Goal: Task Accomplishment & Management: Manage account settings

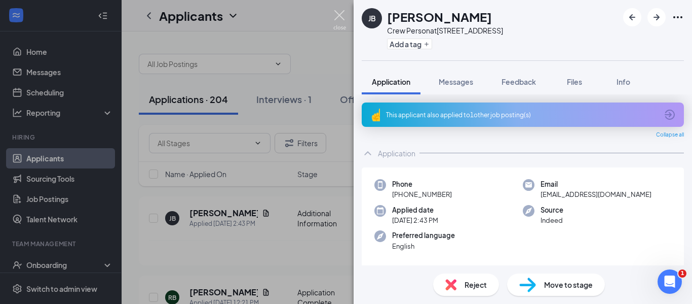
drag, startPoint x: 338, startPoint y: 13, endPoint x: 322, endPoint y: 1, distance: 19.8
click at [338, 13] on img at bounding box center [340, 20] width 13 height 20
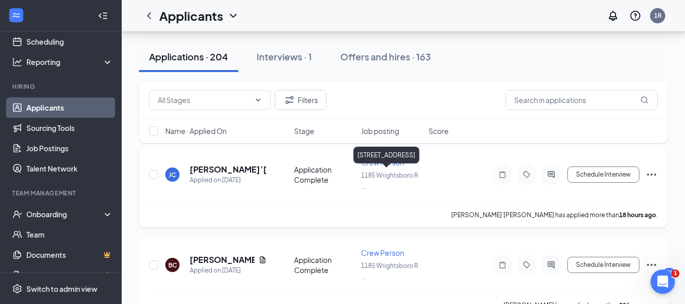
scroll to position [608, 0]
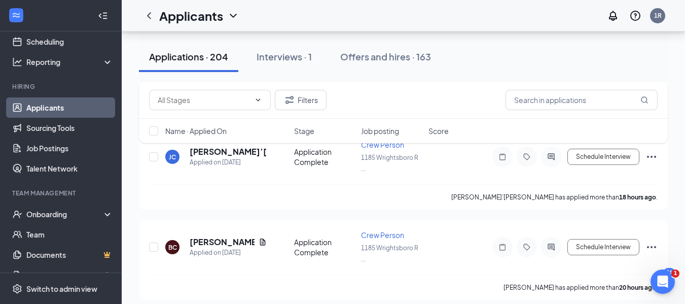
click at [396, 135] on span "Job posting" at bounding box center [380, 131] width 38 height 10
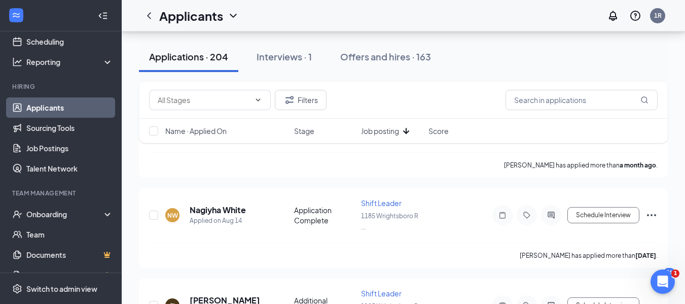
scroll to position [304, 0]
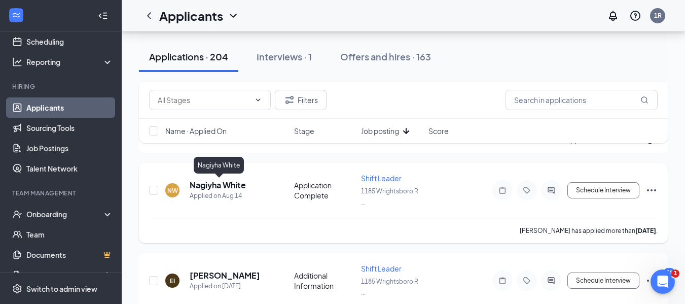
click at [230, 186] on h5 "Nagiyha White" at bounding box center [218, 184] width 56 height 11
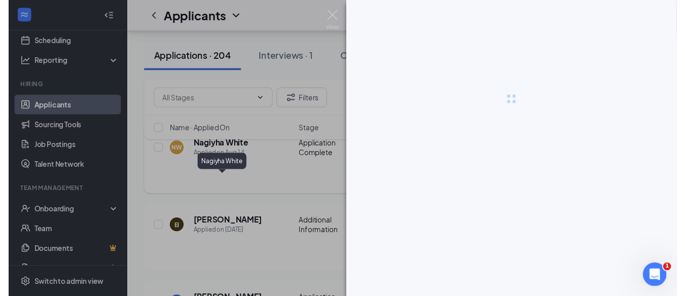
scroll to position [287, 0]
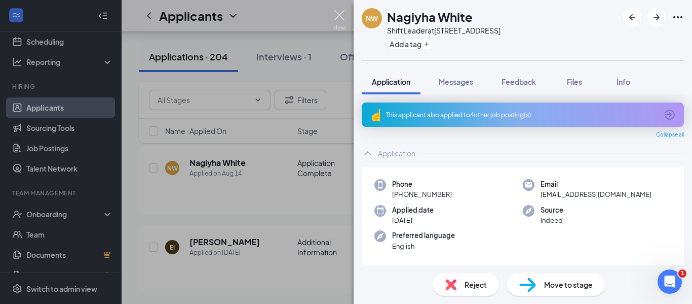
click at [338, 14] on img at bounding box center [340, 20] width 13 height 20
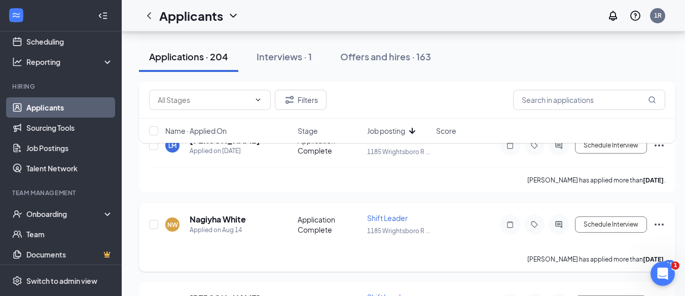
scroll to position [338, 0]
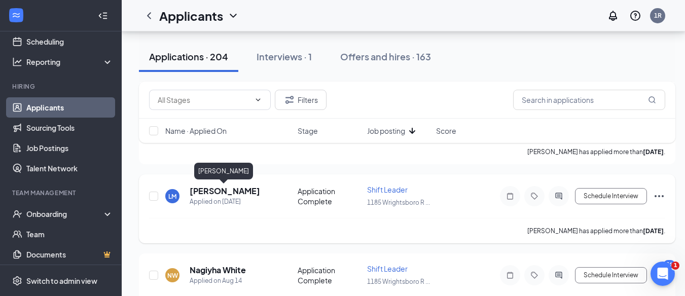
click at [221, 192] on h5 "[PERSON_NAME]" at bounding box center [225, 191] width 70 height 11
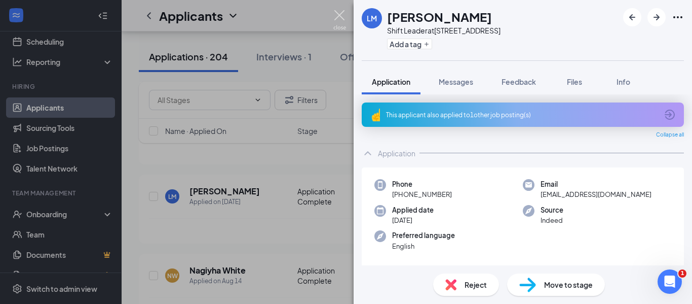
click at [337, 14] on img at bounding box center [340, 20] width 13 height 20
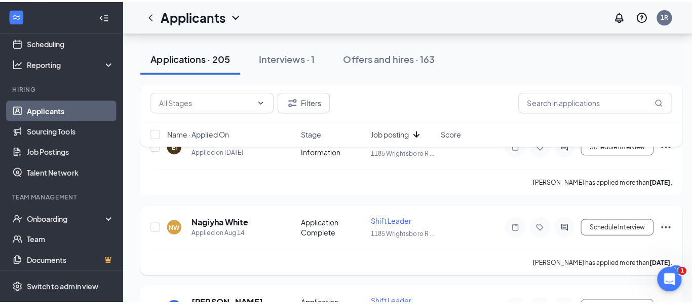
scroll to position [287, 0]
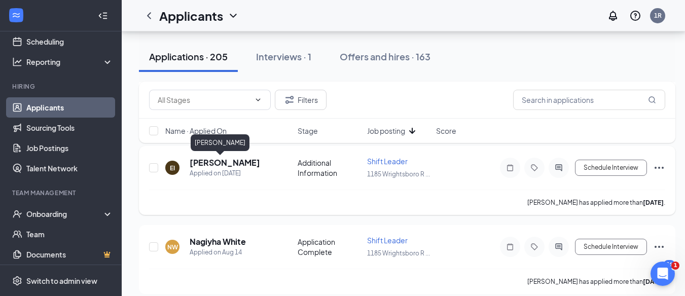
click at [205, 162] on h5 "[PERSON_NAME]" at bounding box center [225, 162] width 70 height 11
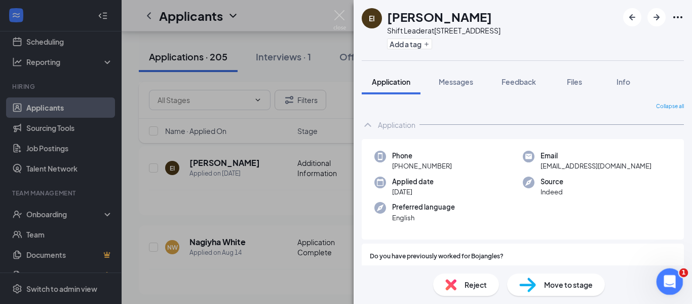
click at [672, 275] on icon "Open Intercom Messenger" at bounding box center [668, 280] width 17 height 17
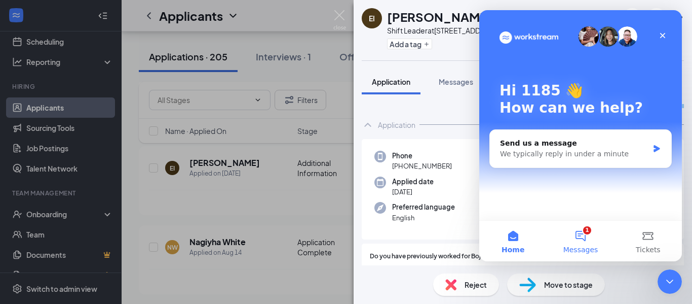
click at [583, 232] on button "1 Messages" at bounding box center [580, 240] width 67 height 41
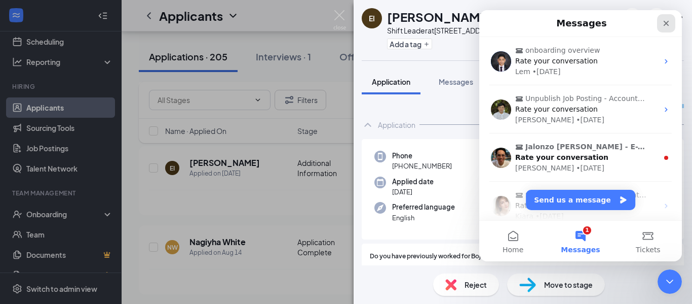
click at [665, 19] on div "Close" at bounding box center [666, 23] width 18 height 18
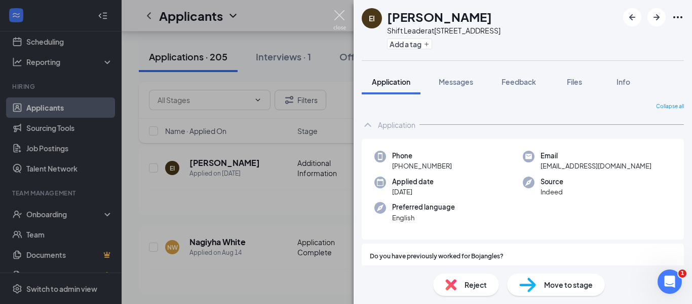
click at [344, 13] on img at bounding box center [340, 20] width 13 height 20
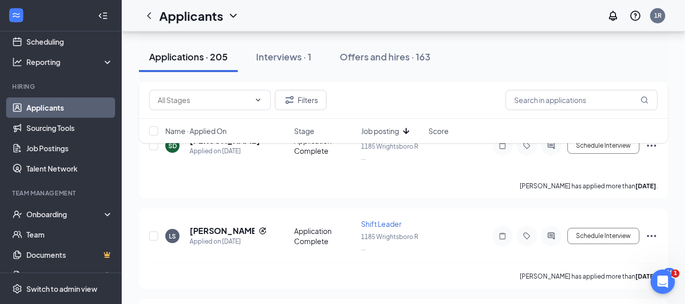
scroll to position [760, 0]
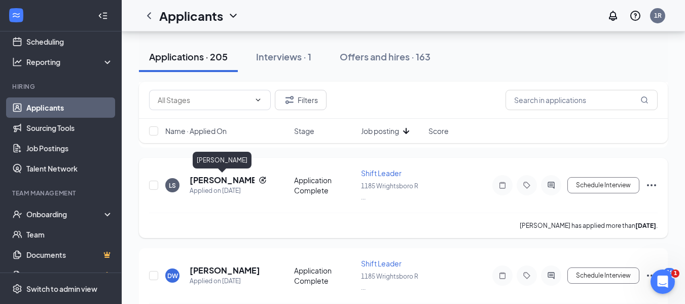
click at [222, 181] on h5 "[PERSON_NAME]" at bounding box center [222, 179] width 65 height 11
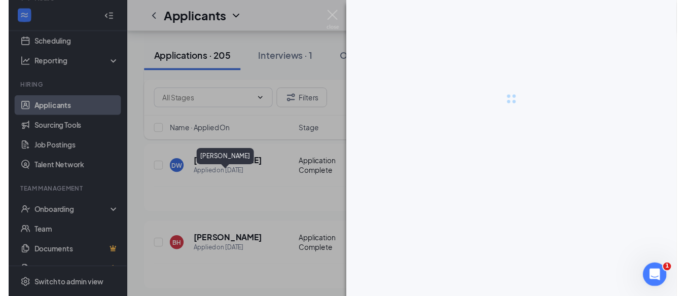
scroll to position [688, 0]
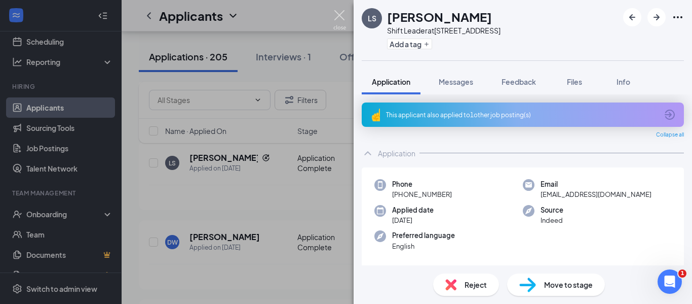
click at [339, 14] on img at bounding box center [340, 20] width 13 height 20
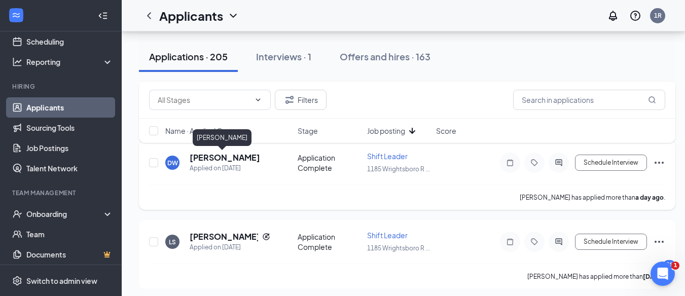
click at [225, 157] on h5 "[PERSON_NAME]" at bounding box center [225, 157] width 70 height 11
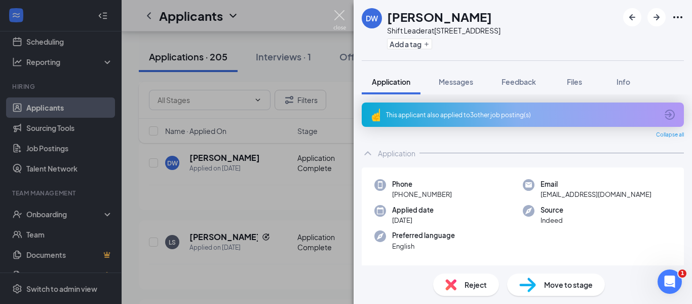
click at [339, 14] on img at bounding box center [340, 20] width 13 height 20
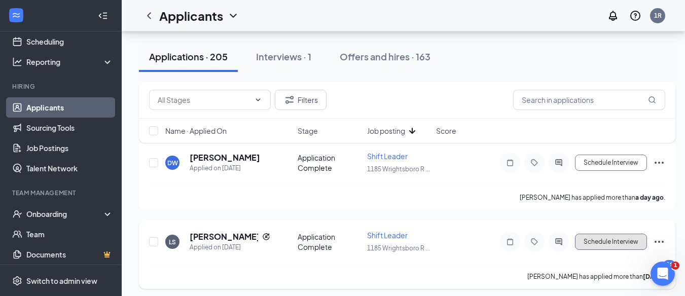
click at [608, 242] on button "Schedule Interview" at bounding box center [611, 242] width 72 height 16
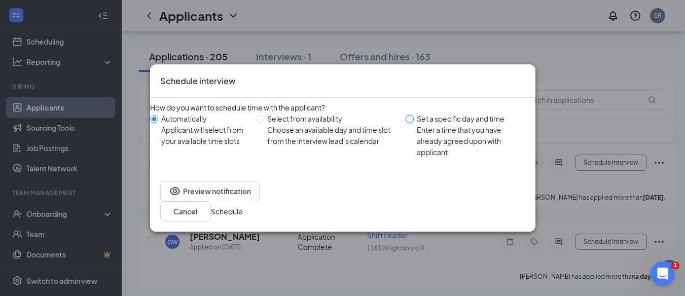
click at [408, 123] on input "Set a specific day and time Enter a time that you have already agreed upon with…" at bounding box center [409, 119] width 8 height 8
radio input "true"
radio input "false"
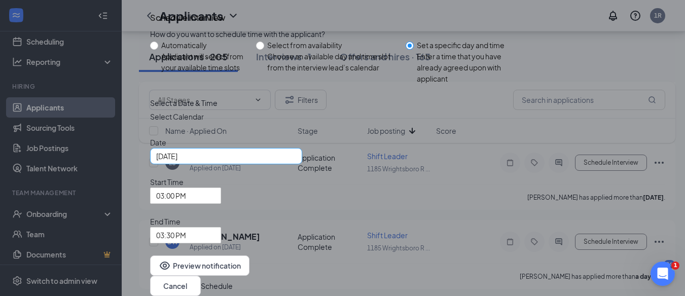
click at [296, 162] on div "[DATE]" at bounding box center [226, 156] width 140 height 11
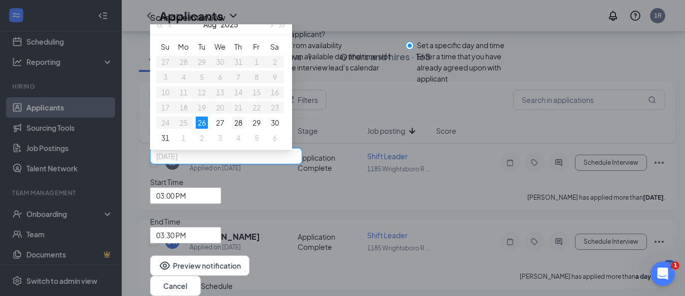
type input "[DATE]"
click at [244, 129] on div "28" at bounding box center [238, 123] width 12 height 12
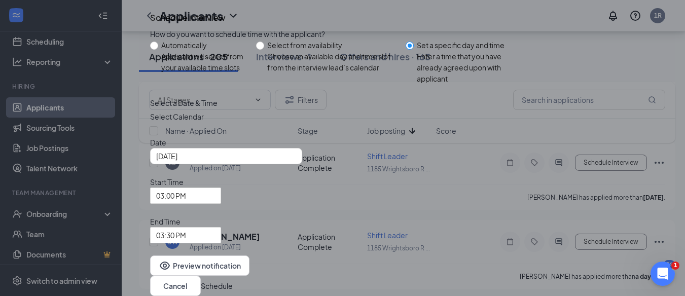
click at [233, 280] on button "Schedule" at bounding box center [217, 285] width 32 height 11
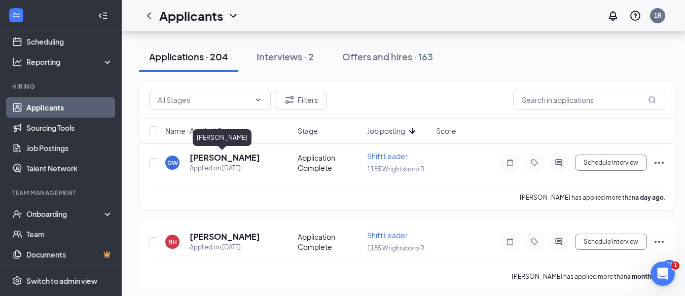
click at [221, 158] on h5 "[PERSON_NAME]" at bounding box center [225, 157] width 70 height 11
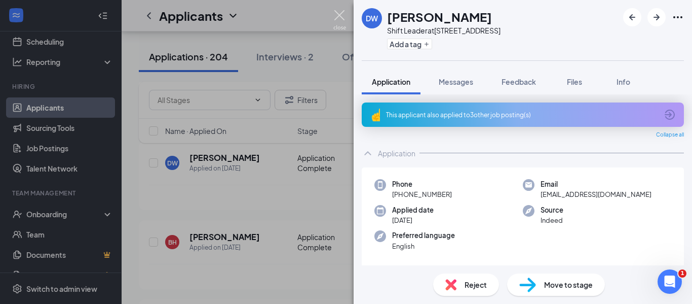
click at [340, 22] on img at bounding box center [340, 20] width 13 height 20
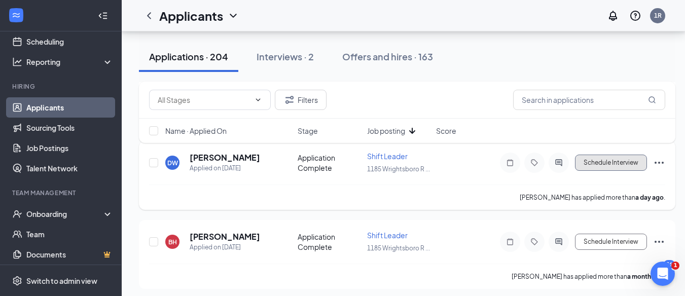
drag, startPoint x: 614, startPoint y: 161, endPoint x: 569, endPoint y: 199, distance: 59.1
click at [614, 161] on button "Schedule Interview" at bounding box center [611, 163] width 72 height 16
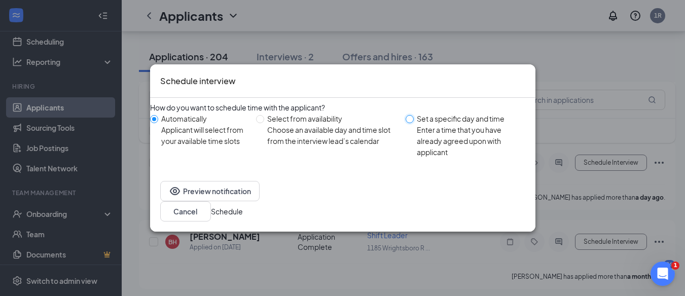
drag, startPoint x: 405, startPoint y: 127, endPoint x: 408, endPoint y: 135, distance: 8.7
click at [406, 123] on input "Set a specific day and time Enter a time that you have already agreed upon with…" at bounding box center [409, 119] width 8 height 8
radio input "true"
radio input "false"
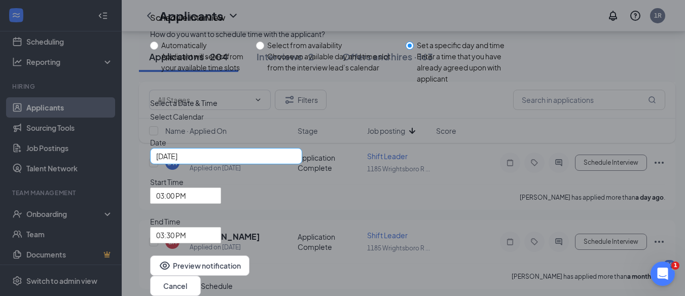
click at [296, 162] on div "[DATE]" at bounding box center [226, 156] width 140 height 11
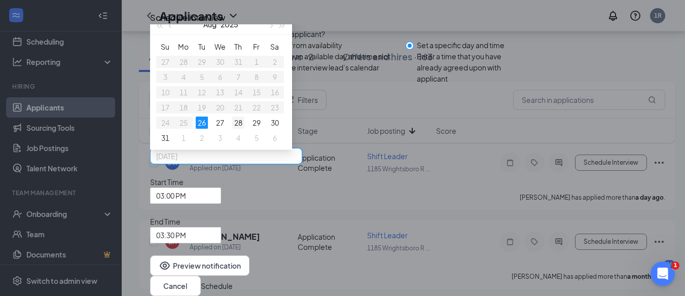
type input "[DATE]"
click at [244, 129] on div "28" at bounding box center [238, 123] width 12 height 12
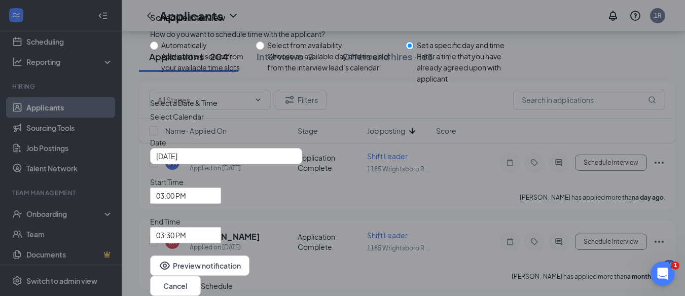
click at [233, 280] on button "Schedule" at bounding box center [217, 285] width 32 height 11
click at [215, 203] on span "03:00 PM" at bounding box center [185, 195] width 59 height 15
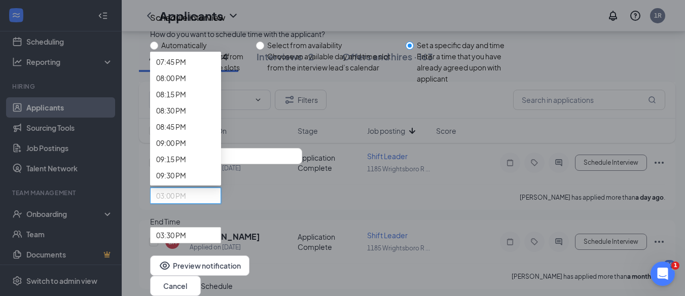
scroll to position [1314, 0]
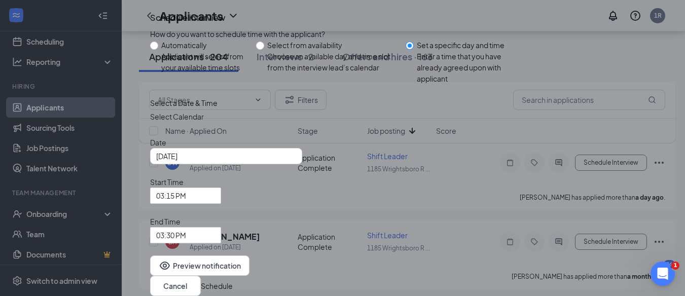
click at [233, 280] on button "Schedule" at bounding box center [217, 285] width 32 height 11
click at [215, 203] on span "03:15 PM" at bounding box center [185, 195] width 59 height 15
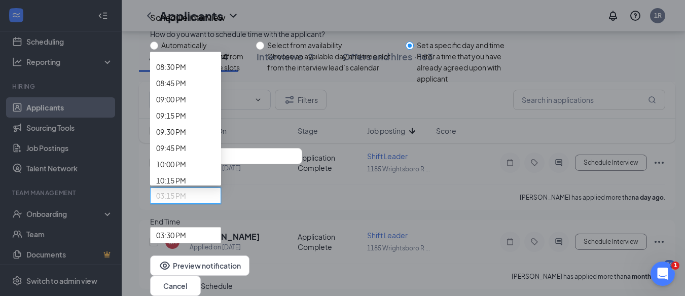
scroll to position [1378, 0]
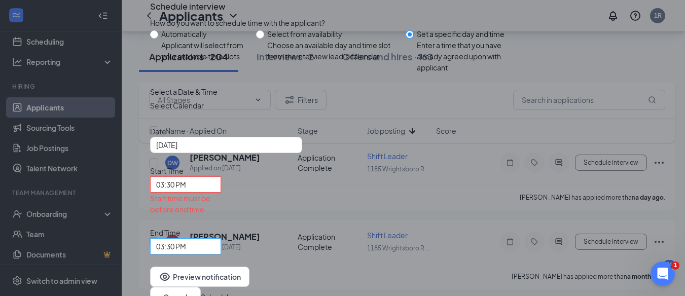
click at [215, 239] on span "03:30 PM" at bounding box center [185, 246] width 59 height 15
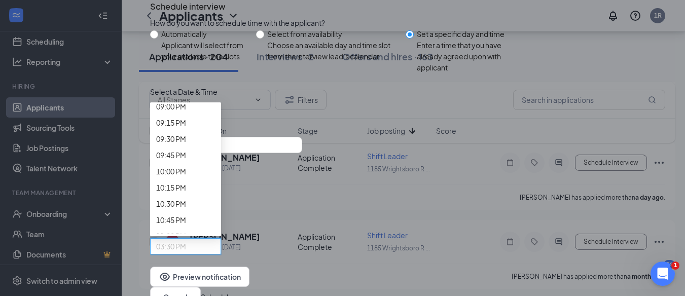
scroll to position [1401, 0]
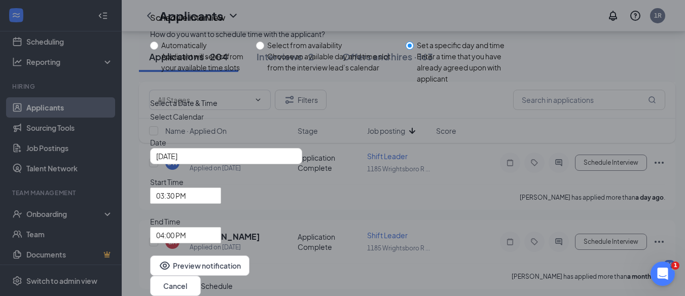
drag, startPoint x: 493, startPoint y: 253, endPoint x: 488, endPoint y: 248, distance: 6.5
click at [233, 280] on button "Schedule" at bounding box center [217, 285] width 32 height 11
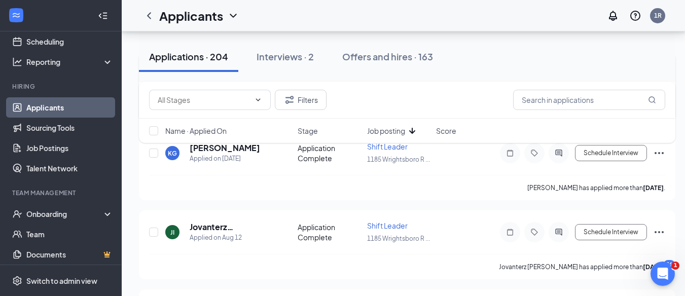
scroll to position [840, 0]
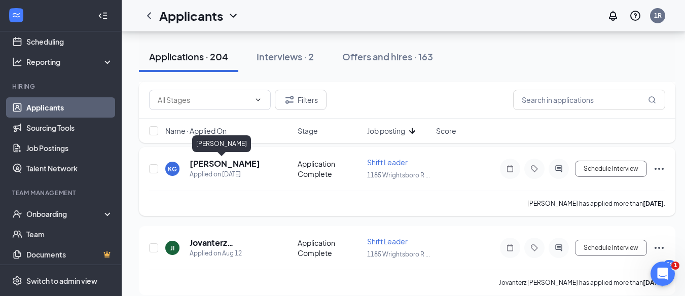
click at [214, 165] on h5 "[PERSON_NAME]" at bounding box center [225, 163] width 70 height 11
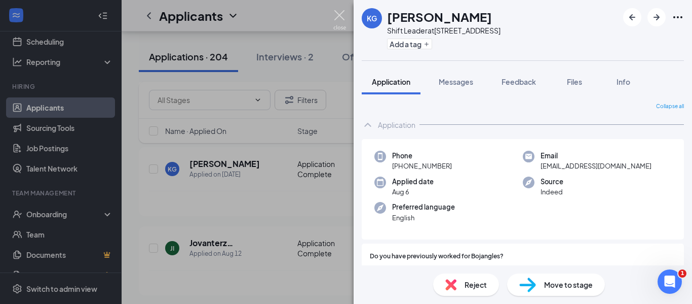
click at [344, 12] on img at bounding box center [340, 20] width 13 height 20
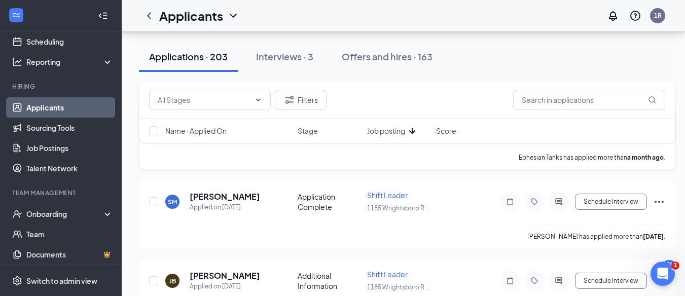
scroll to position [992, 0]
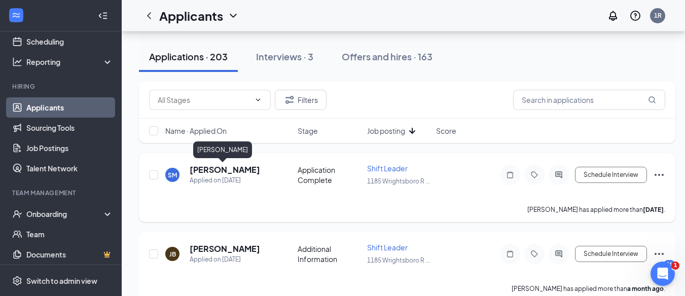
click at [226, 171] on h5 "[PERSON_NAME]" at bounding box center [225, 169] width 70 height 11
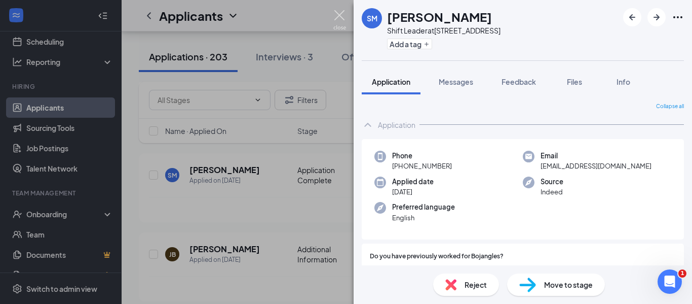
click at [339, 12] on img at bounding box center [340, 20] width 13 height 20
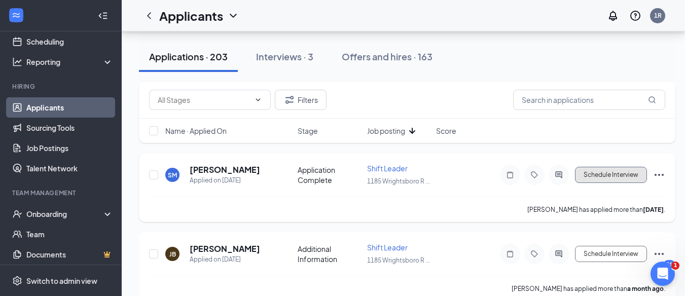
click at [618, 176] on button "Schedule Interview" at bounding box center [611, 175] width 72 height 16
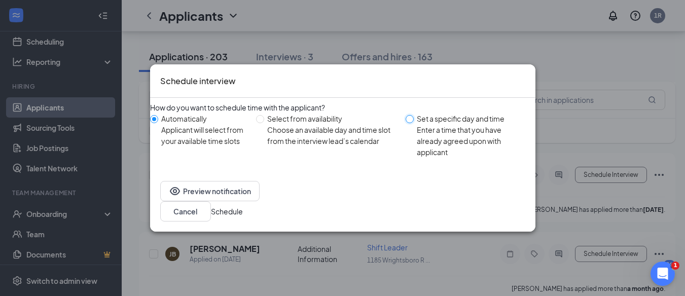
click at [409, 123] on input "Set a specific day and time Enter a time that you have already agreed upon with…" at bounding box center [409, 119] width 8 height 8
radio input "true"
radio input "false"
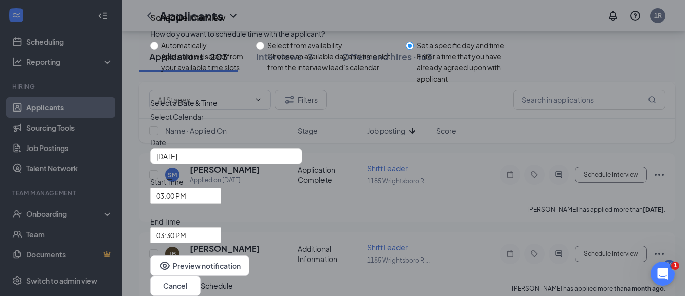
click at [233, 280] on button "Schedule" at bounding box center [217, 285] width 32 height 11
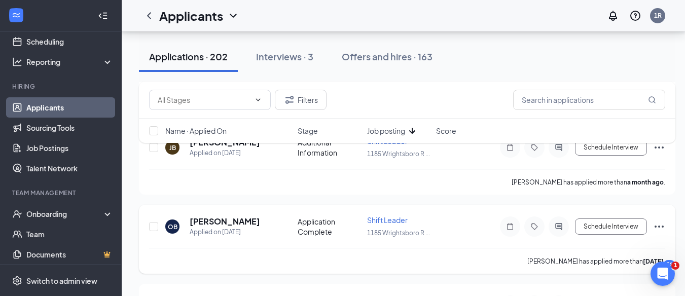
scroll to position [1043, 0]
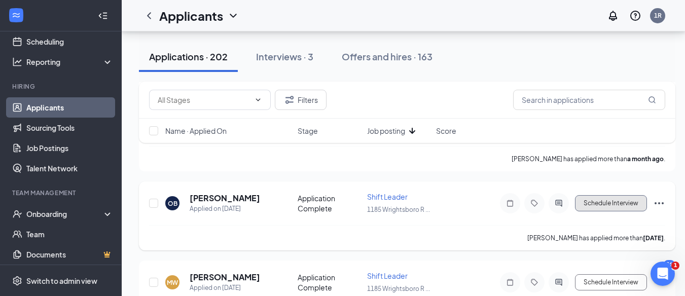
click at [589, 203] on button "Schedule Interview" at bounding box center [611, 203] width 72 height 16
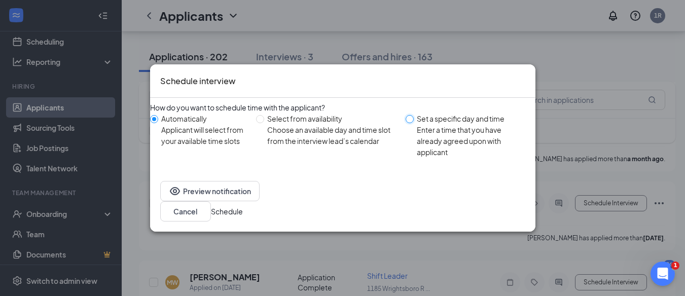
click at [407, 123] on input "Set a specific day and time Enter a time that you have already agreed upon with…" at bounding box center [409, 119] width 8 height 8
radio input "true"
radio input "false"
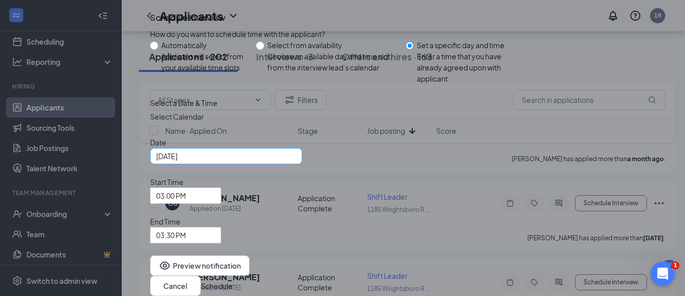
click at [296, 162] on div "[DATE]" at bounding box center [226, 156] width 140 height 11
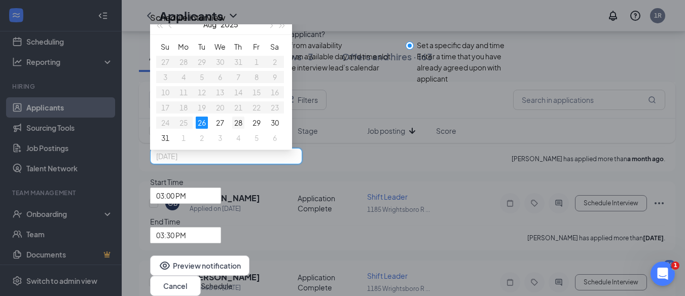
click at [244, 129] on div "28" at bounding box center [238, 123] width 12 height 12
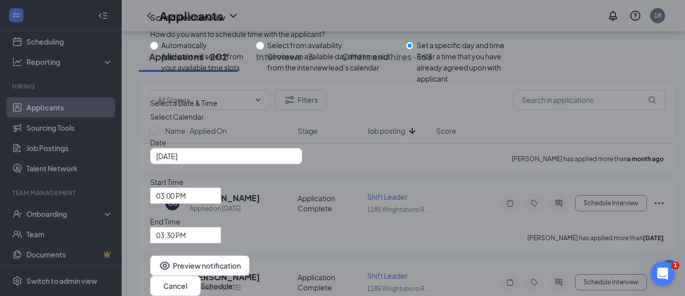
click at [233, 280] on button "Schedule" at bounding box center [217, 285] width 32 height 11
click at [215, 203] on span "03:00 PM" at bounding box center [185, 195] width 59 height 15
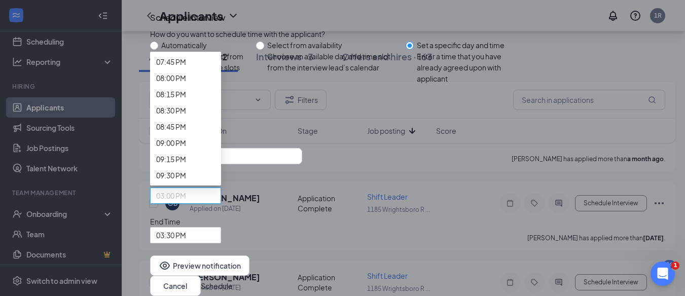
scroll to position [1314, 0]
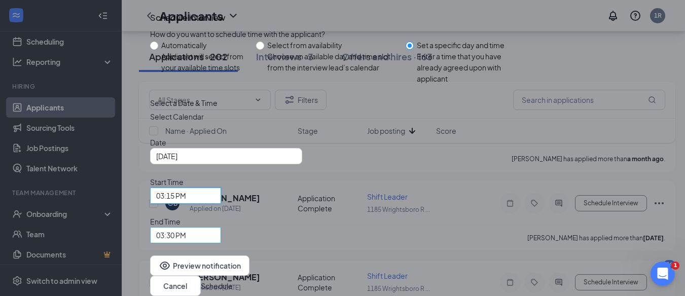
click at [215, 228] on span "03:30 PM" at bounding box center [185, 235] width 59 height 15
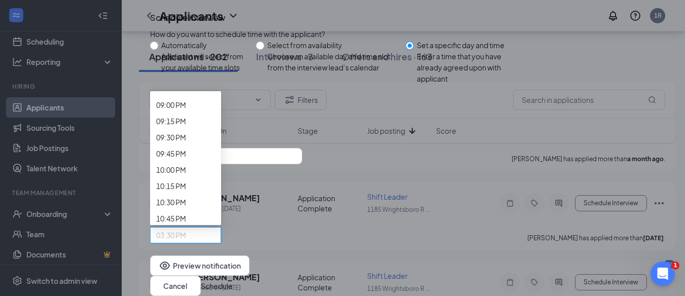
scroll to position [1381, 0]
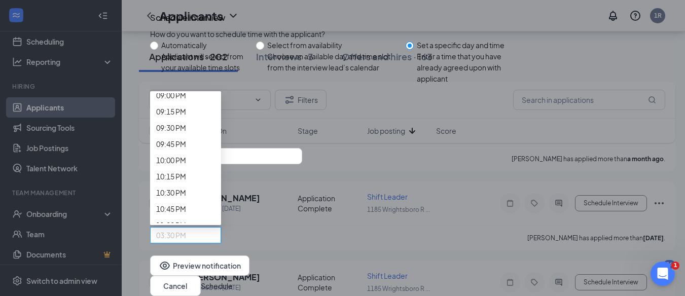
drag, startPoint x: 416, startPoint y: 162, endPoint x: 416, endPoint y: 169, distance: 7.1
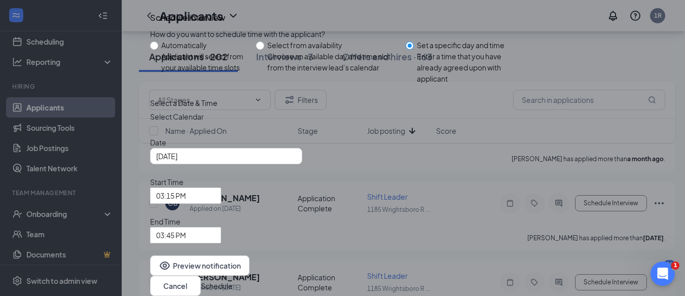
click at [233, 280] on button "Schedule" at bounding box center [217, 285] width 32 height 11
click at [215, 203] on span "03:15 PM" at bounding box center [185, 195] width 59 height 15
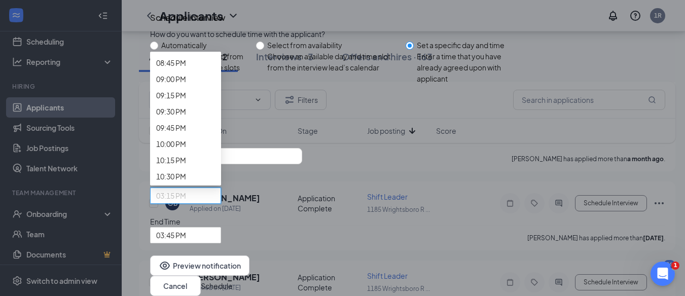
scroll to position [1378, 0]
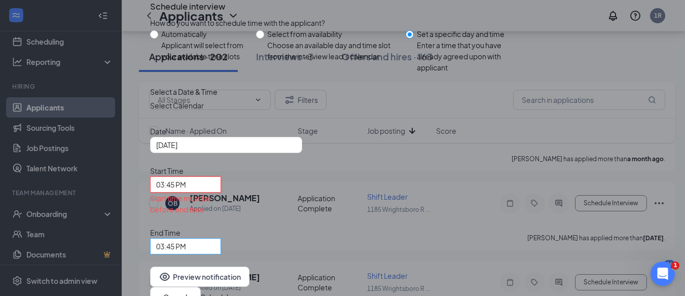
click at [215, 239] on span "03:45 PM" at bounding box center [185, 246] width 59 height 15
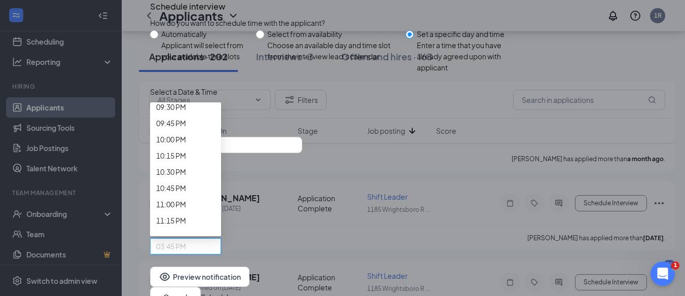
scroll to position [1421, 0]
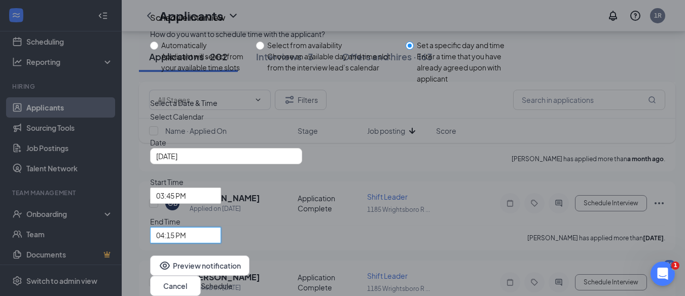
click at [233, 280] on button "Schedule" at bounding box center [217, 285] width 32 height 11
click at [296, 162] on div "[DATE]" at bounding box center [226, 156] width 140 height 11
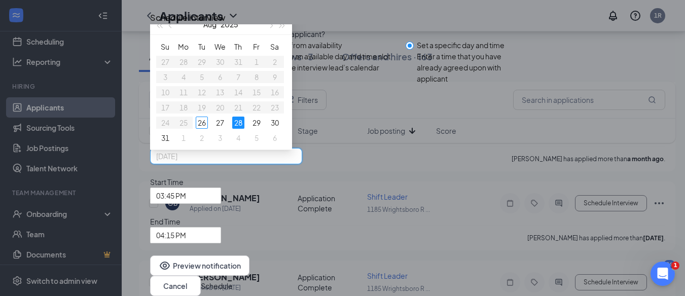
type input "[DATE]"
click at [244, 129] on div "28" at bounding box center [238, 123] width 12 height 12
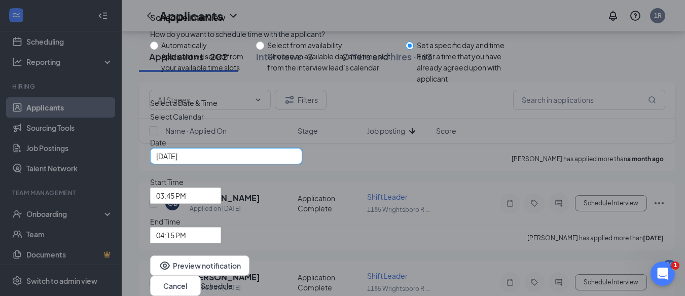
click at [233, 280] on button "Schedule" at bounding box center [217, 285] width 32 height 11
click at [206, 206] on span "03:45 PM" at bounding box center [181, 201] width 50 height 27
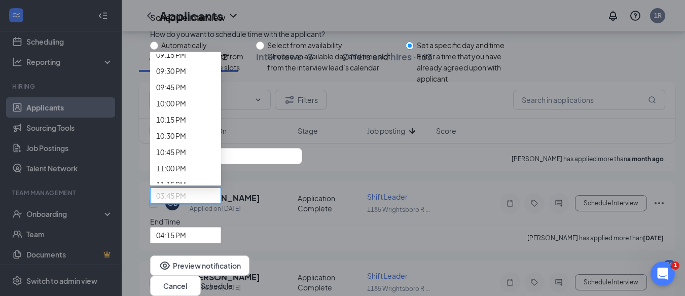
scroll to position [1418, 0]
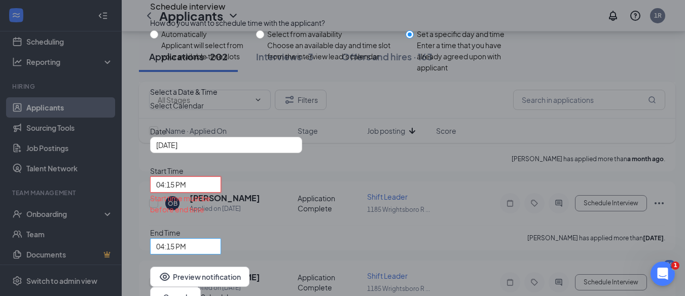
click at [215, 239] on span "04:15 PM" at bounding box center [185, 246] width 59 height 15
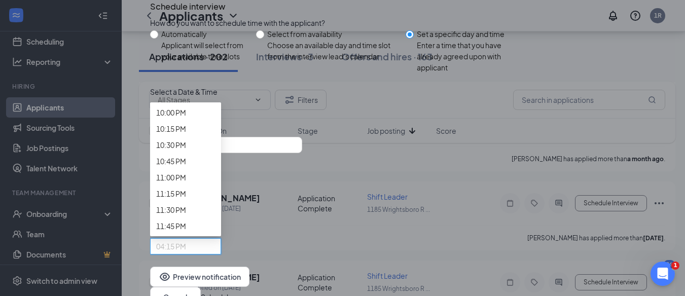
scroll to position [1462, 0]
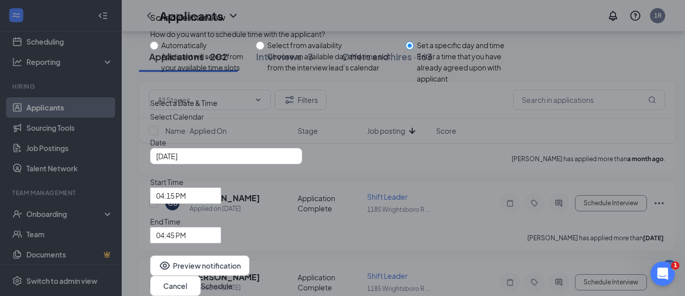
click at [233, 280] on button "Schedule" at bounding box center [217, 285] width 32 height 11
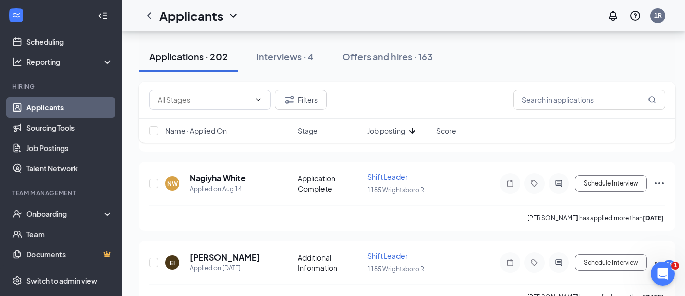
scroll to position [333, 0]
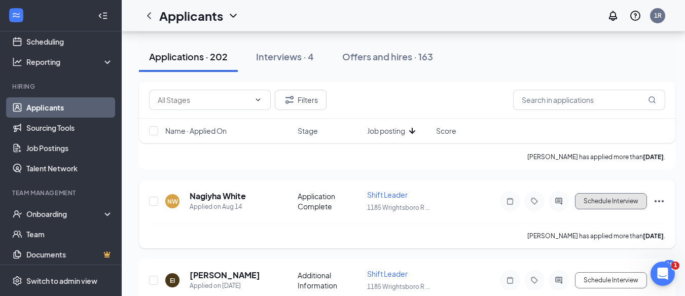
click at [612, 200] on button "Schedule Interview" at bounding box center [611, 201] width 72 height 16
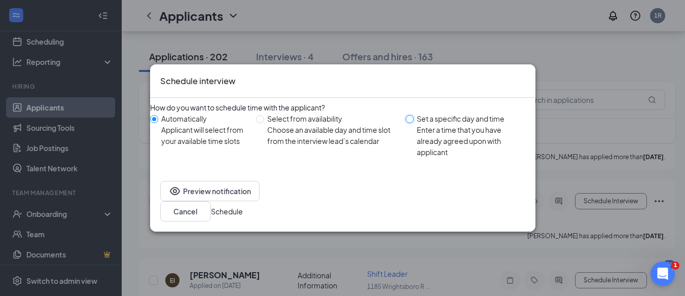
click at [408, 123] on input "Set a specific day and time Enter a time that you have already agreed upon with…" at bounding box center [409, 119] width 8 height 8
radio input "true"
radio input "false"
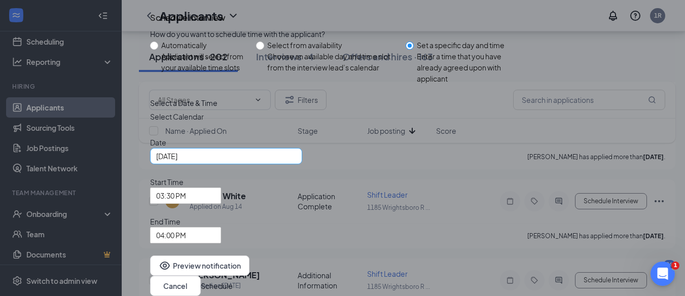
click at [296, 162] on div "[DATE]" at bounding box center [226, 156] width 140 height 11
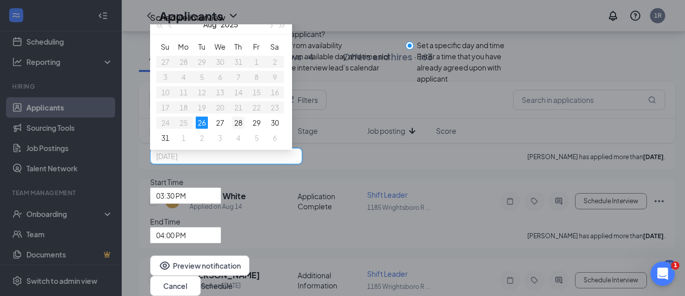
type input "[DATE]"
click at [244, 129] on div "28" at bounding box center [238, 123] width 12 height 12
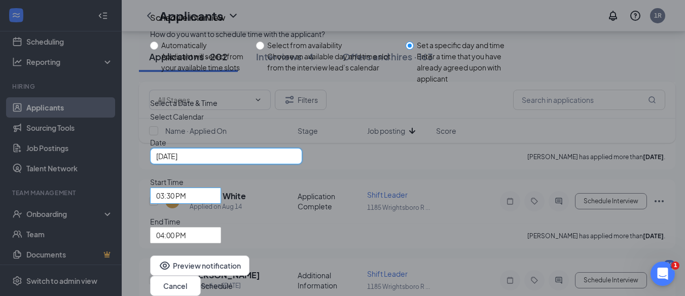
click at [215, 203] on span "03:30 PM" at bounding box center [185, 195] width 59 height 15
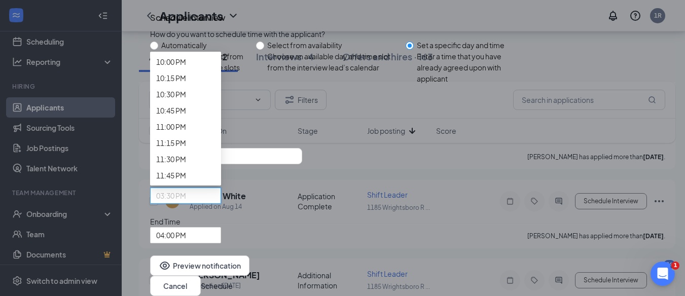
scroll to position [1483, 0]
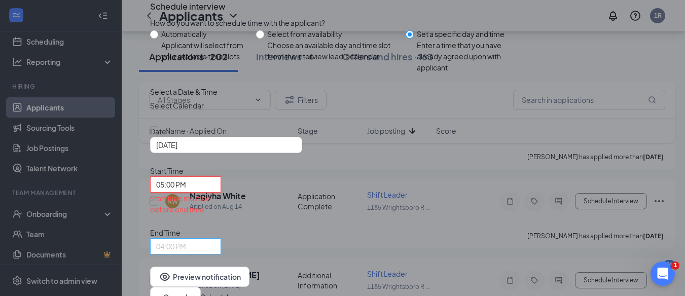
click at [215, 239] on span "04:00 PM" at bounding box center [185, 246] width 59 height 15
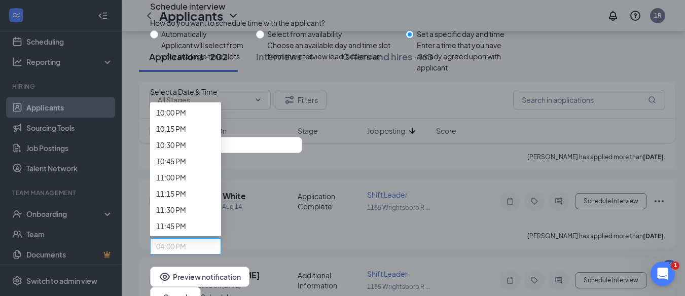
scroll to position [1529, 0]
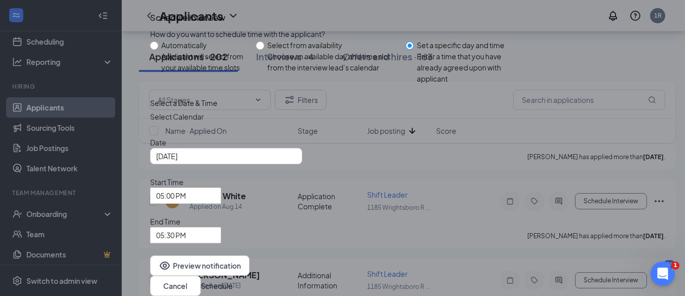
click at [233, 280] on button "Schedule" at bounding box center [217, 285] width 32 height 11
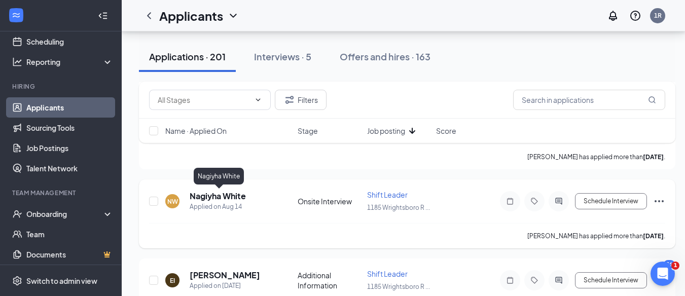
click at [225, 195] on h5 "Nagiyha White" at bounding box center [218, 196] width 56 height 11
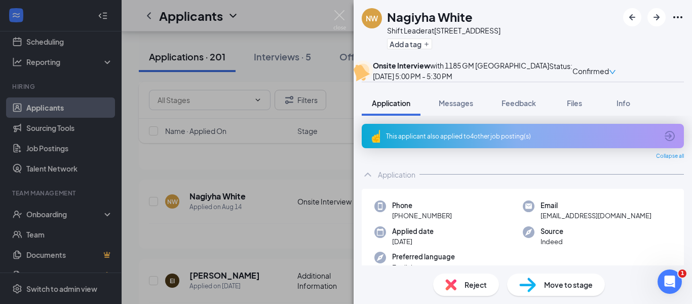
click at [525, 212] on img at bounding box center [529, 206] width 12 height 12
click at [340, 16] on img at bounding box center [340, 20] width 13 height 20
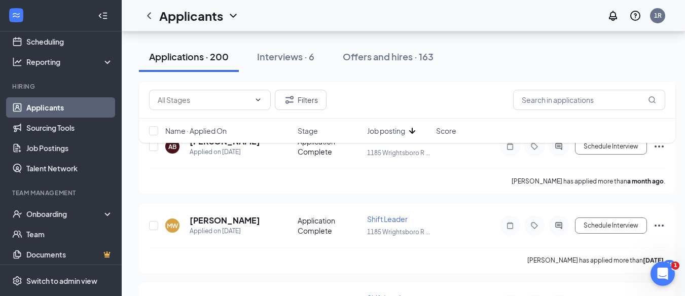
scroll to position [992, 0]
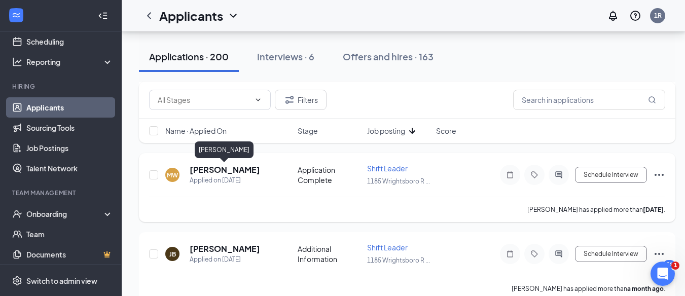
click at [252, 170] on h5 "[PERSON_NAME]" at bounding box center [225, 169] width 70 height 11
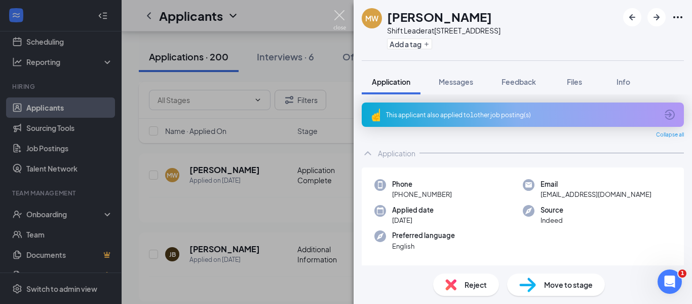
click at [342, 17] on img at bounding box center [340, 20] width 13 height 20
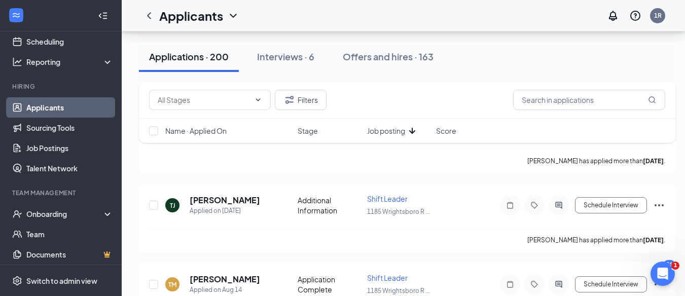
scroll to position [1144, 0]
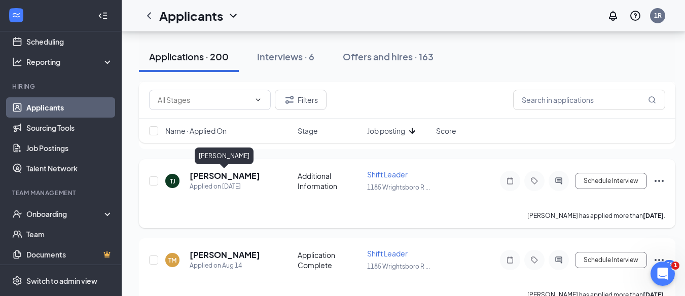
click at [210, 180] on h5 "[PERSON_NAME]" at bounding box center [225, 175] width 70 height 11
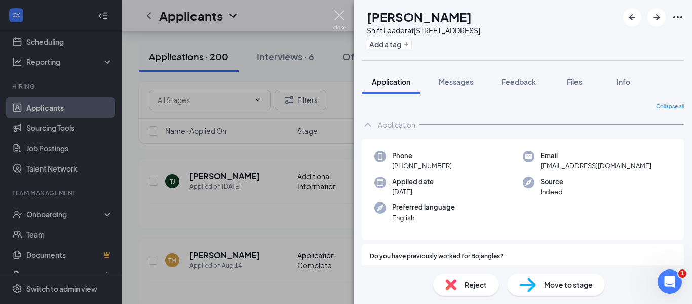
click at [338, 12] on img at bounding box center [340, 20] width 13 height 20
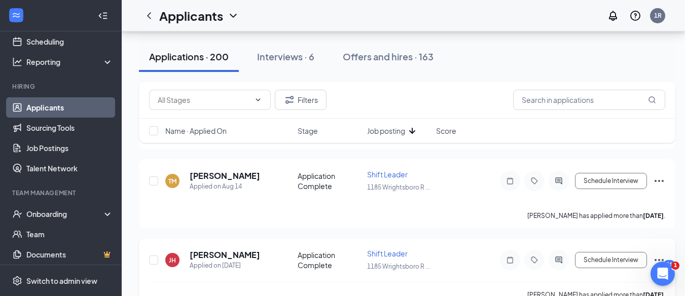
scroll to position [1093, 0]
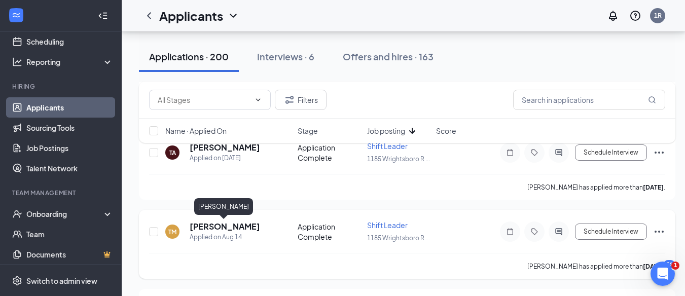
click at [240, 230] on h5 "[PERSON_NAME]" at bounding box center [225, 226] width 70 height 11
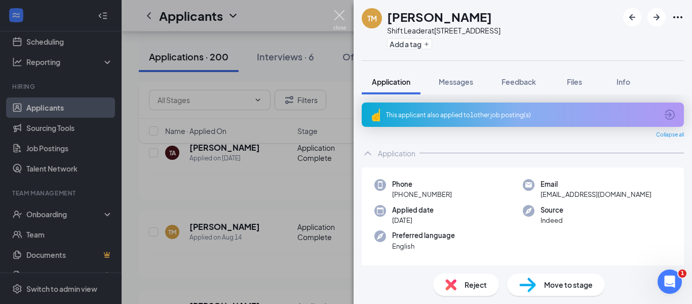
click at [341, 17] on img at bounding box center [340, 20] width 13 height 20
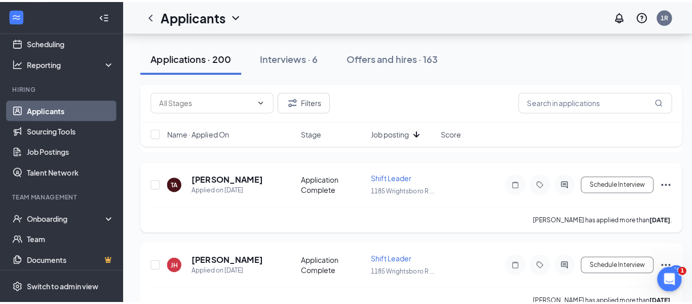
scroll to position [1043, 0]
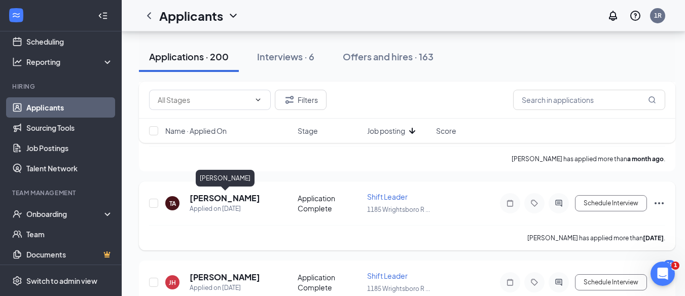
click at [234, 197] on h5 "[PERSON_NAME]" at bounding box center [225, 198] width 70 height 11
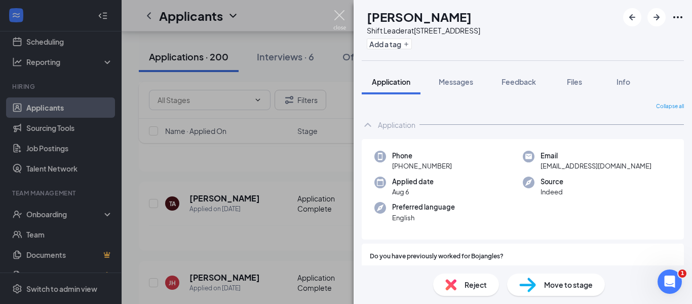
click at [338, 17] on img at bounding box center [340, 20] width 13 height 20
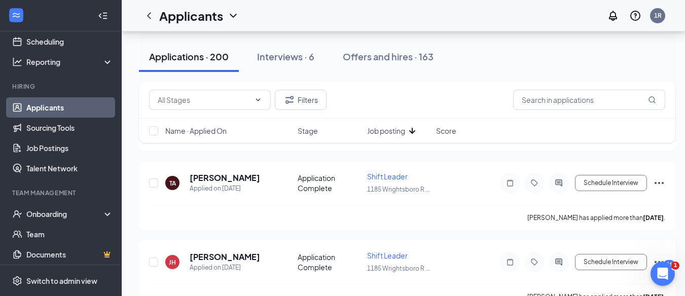
scroll to position [1144, 0]
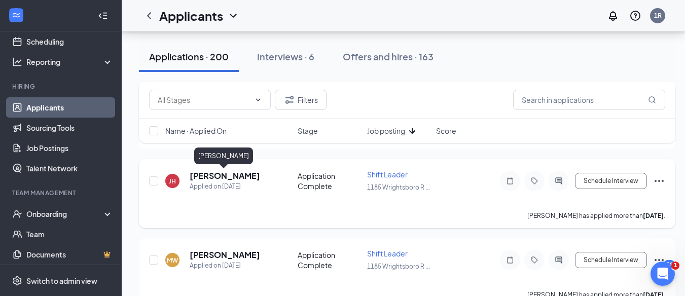
click at [220, 176] on h5 "[PERSON_NAME]" at bounding box center [225, 175] width 70 height 11
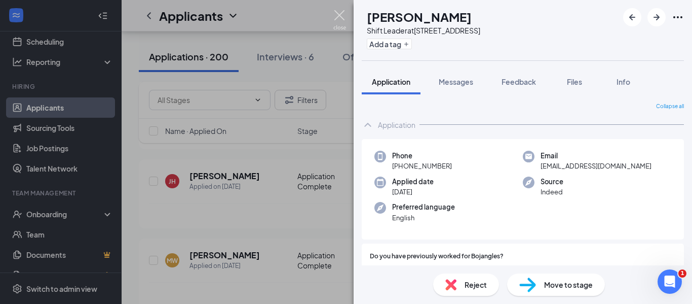
click at [337, 14] on img at bounding box center [340, 20] width 13 height 20
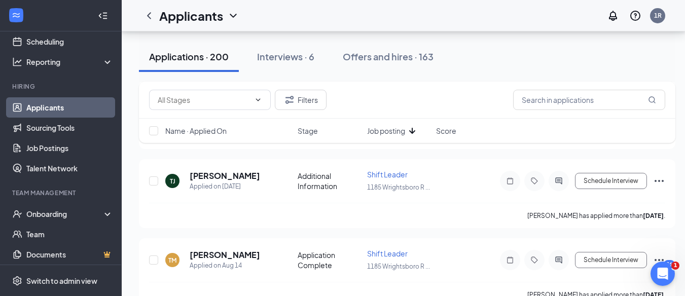
click at [286, 57] on div "Interviews · 6" at bounding box center [285, 56] width 57 height 13
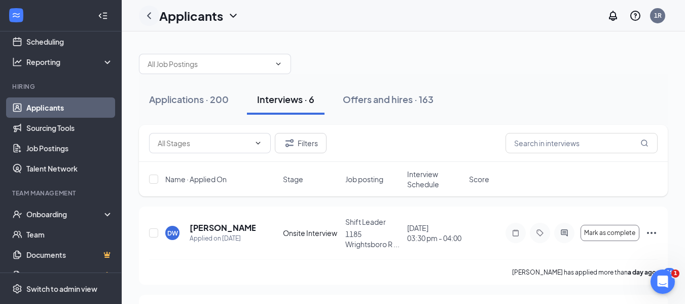
click at [150, 15] on icon "ChevronLeft" at bounding box center [149, 16] width 12 height 12
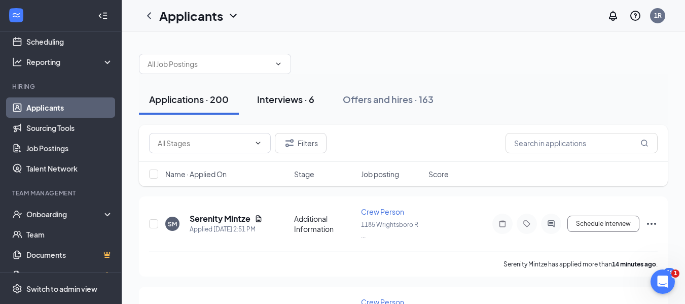
click at [285, 102] on div "Interviews · 6" at bounding box center [285, 99] width 57 height 13
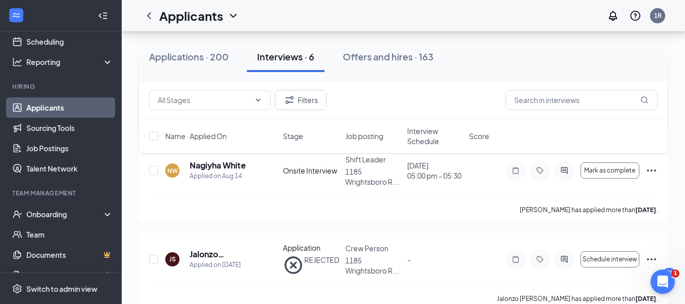
scroll to position [416, 0]
click at [198, 56] on div "Applications · 200" at bounding box center [189, 56] width 80 height 13
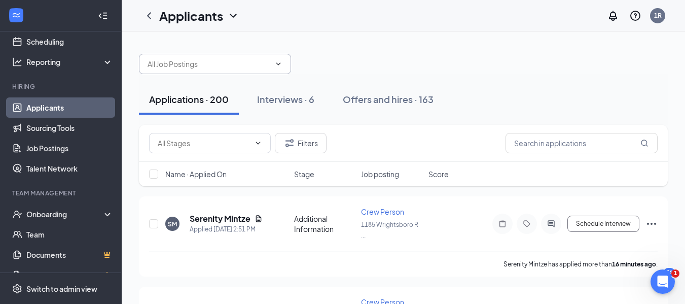
click at [272, 60] on span at bounding box center [277, 64] width 10 height 8
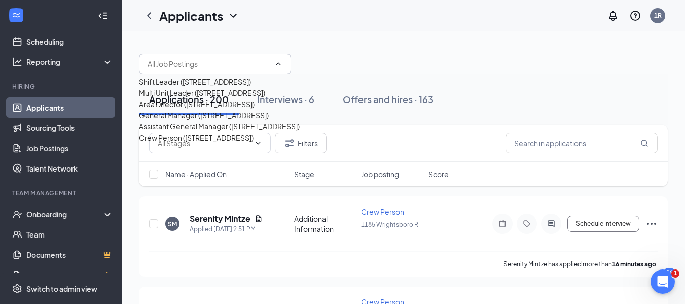
click at [189, 85] on div "Shift Leader ([STREET_ADDRESS])" at bounding box center [195, 81] width 112 height 11
type input "Shift Leader ([STREET_ADDRESS])"
